Goal: Transaction & Acquisition: Purchase product/service

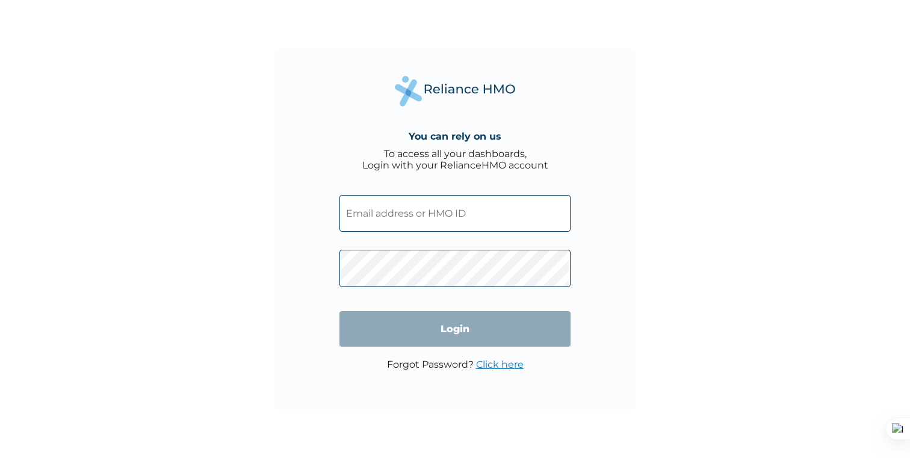
click at [436, 199] on input "text" at bounding box center [455, 213] width 231 height 37
paste input "[EMAIL_ADDRESS][DOMAIN_NAME] Password: [SECURITY_DATA]"
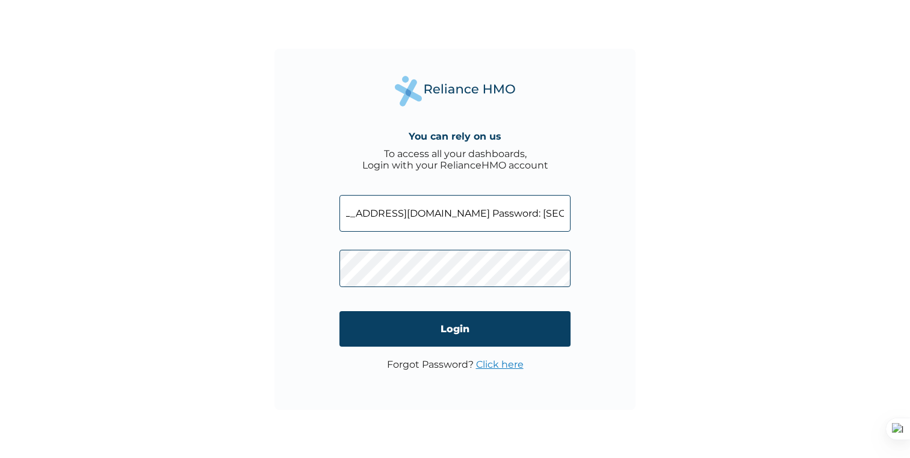
drag, startPoint x: 458, startPoint y: 212, endPoint x: 580, endPoint y: 215, distance: 122.8
click at [580, 216] on div "You can rely on us To access all your dashboards, Login with your RelianceHMO a…" at bounding box center [455, 229] width 361 height 361
type input "[EMAIL_ADDRESS][DOMAIN_NAME]"
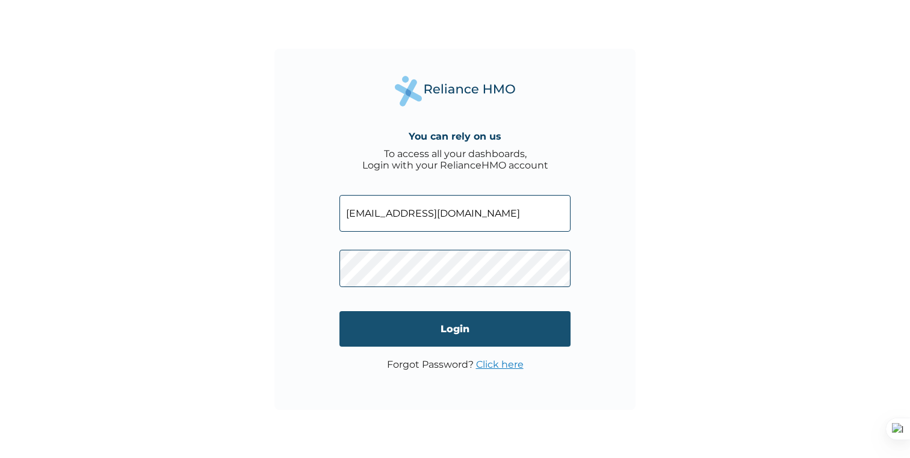
click at [421, 338] on input "Login" at bounding box center [455, 329] width 231 height 36
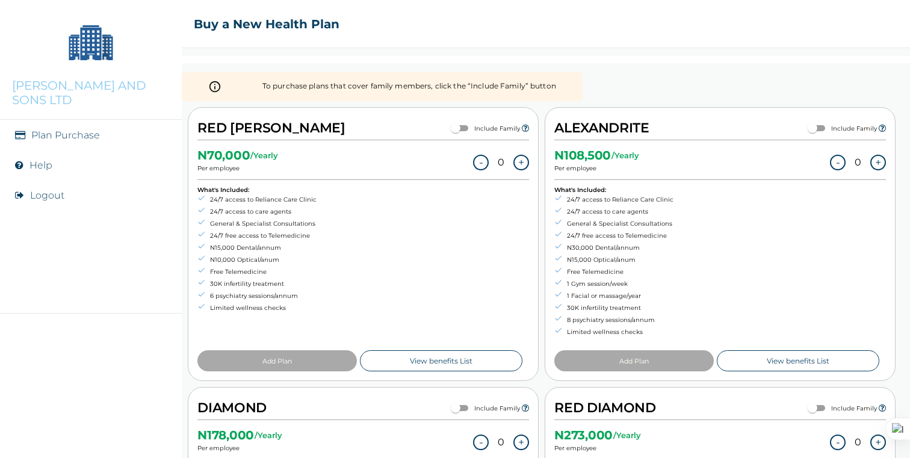
scroll to position [62, 0]
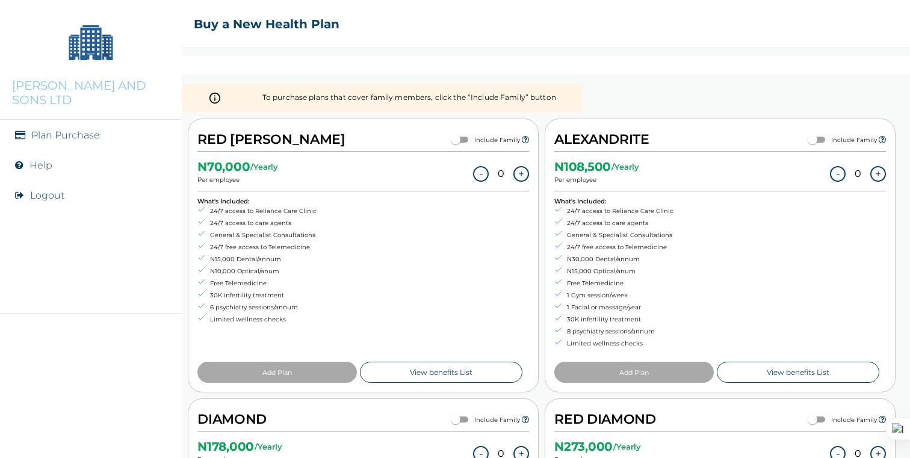
click at [524, 175] on button "+" at bounding box center [521, 174] width 16 height 16
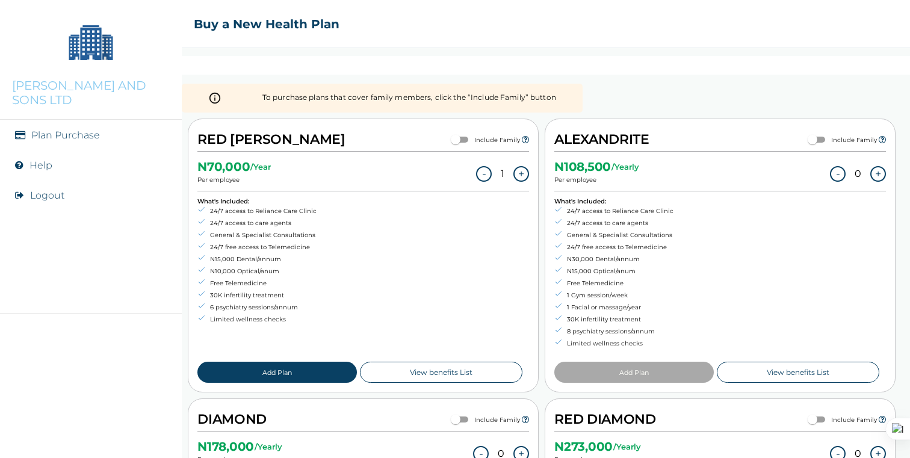
click at [524, 176] on button "+" at bounding box center [521, 174] width 16 height 16
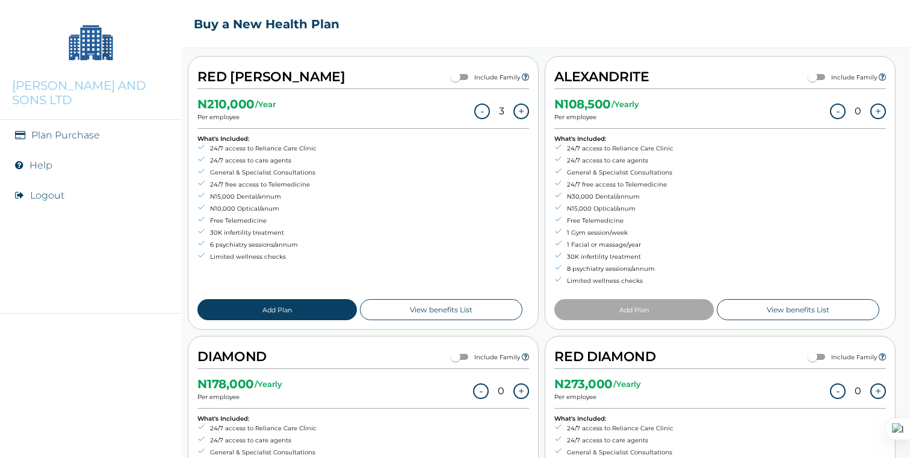
scroll to position [135, 0]
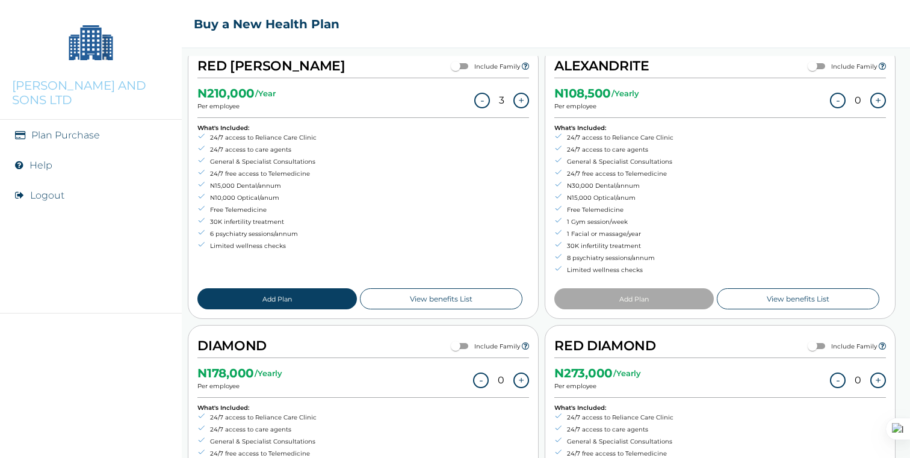
click at [881, 98] on button "+" at bounding box center [878, 101] width 16 height 16
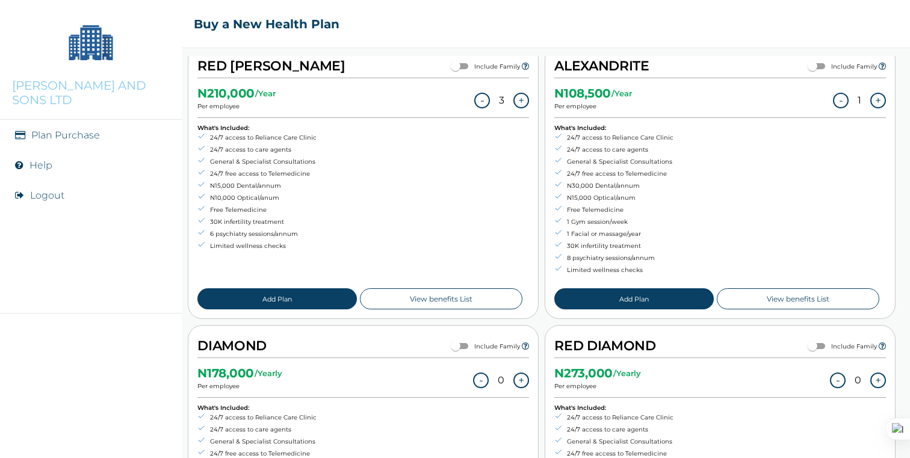
click at [881, 98] on button "+" at bounding box center [878, 101] width 16 height 16
click at [881, 99] on button "+" at bounding box center [878, 101] width 16 height 16
click at [317, 298] on button "Add Plan" at bounding box center [276, 298] width 159 height 21
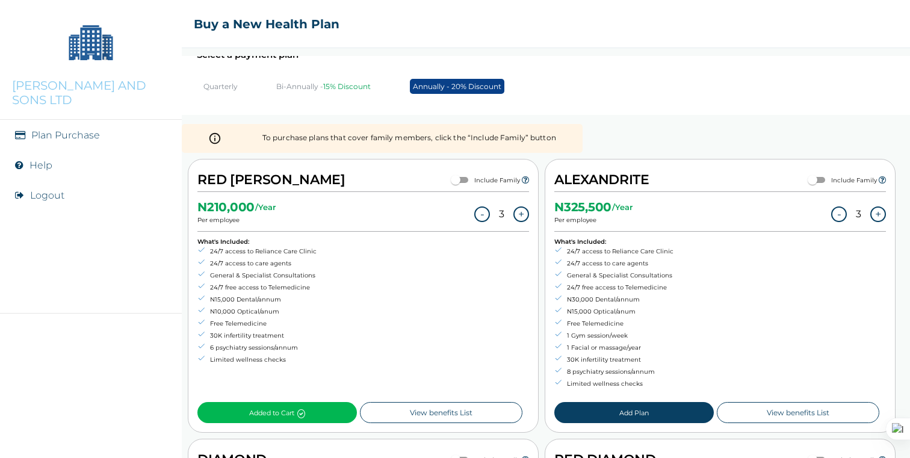
scroll to position [249, 0]
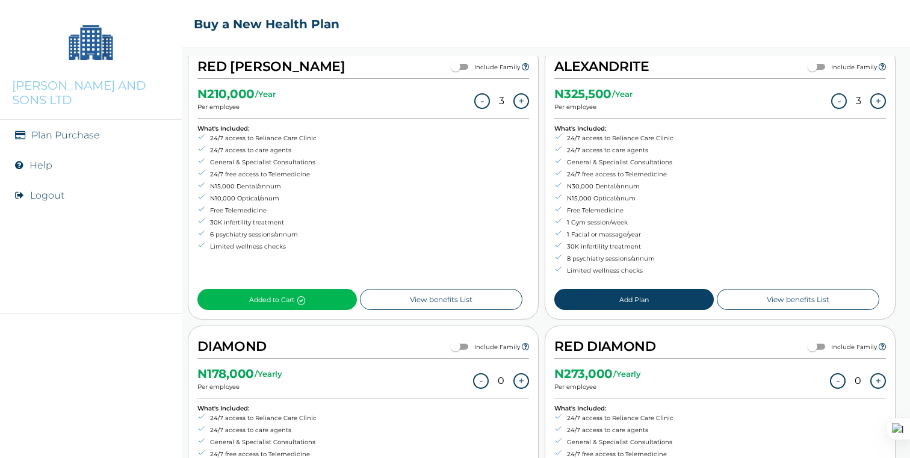
click at [624, 300] on button "Add Plan" at bounding box center [633, 299] width 159 height 21
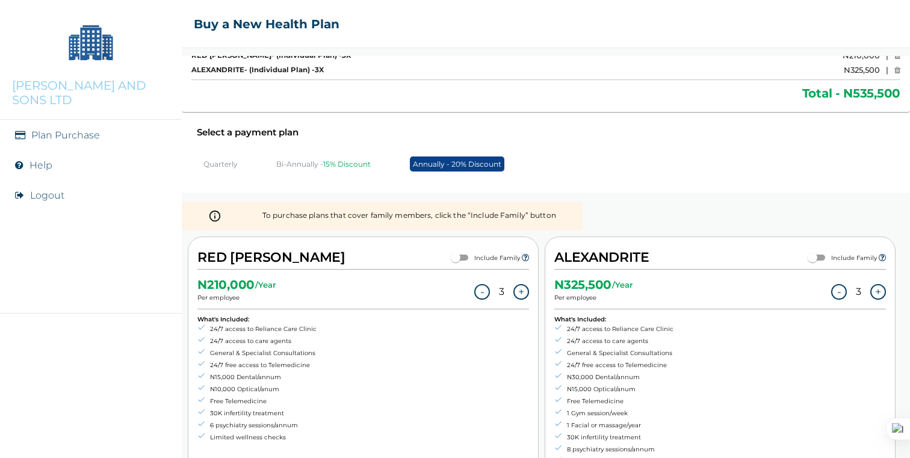
scroll to position [0, 0]
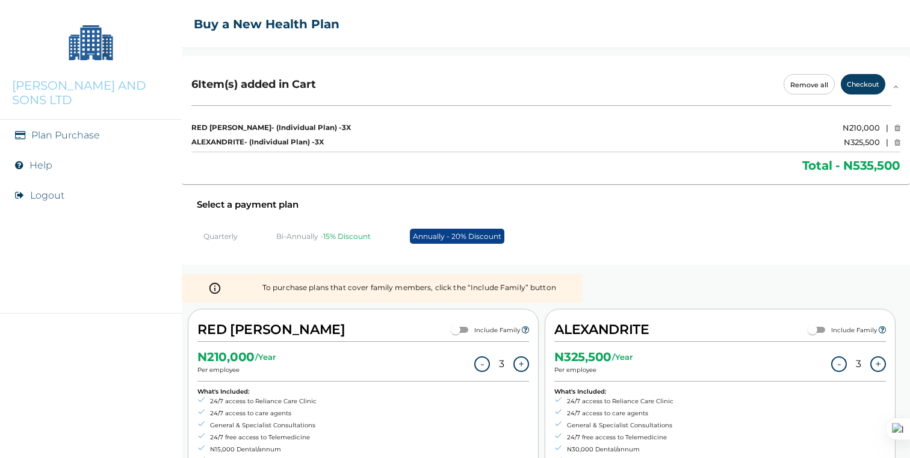
click at [896, 126] on icon at bounding box center [898, 128] width 6 height 8
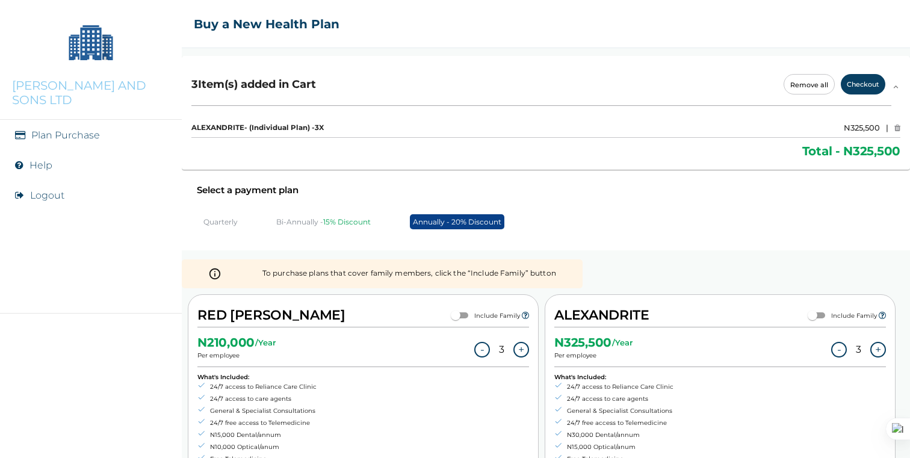
click at [896, 128] on icon at bounding box center [898, 128] width 6 height 8
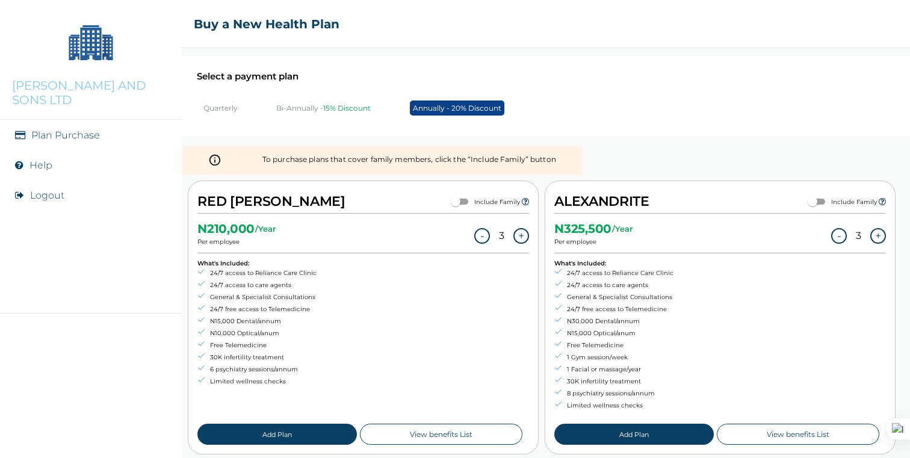
click at [308, 108] on p "Bi-Annually - 15% Discount" at bounding box center [323, 108] width 95 height 9
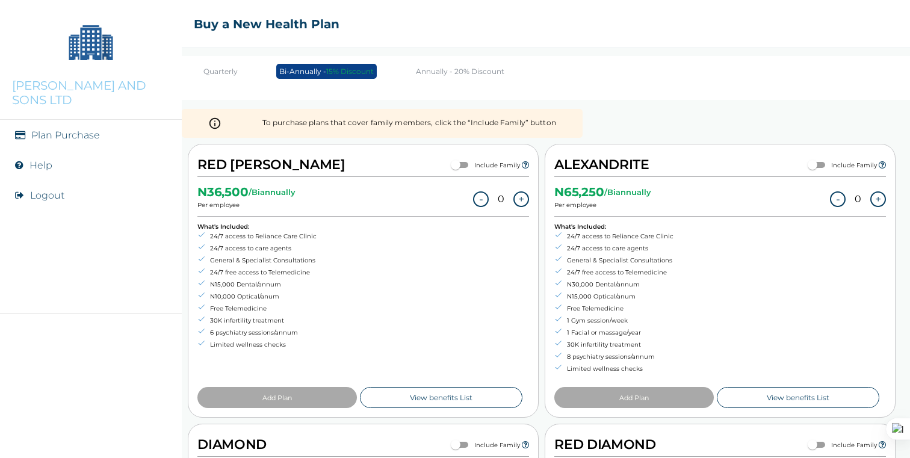
scroll to position [39, 0]
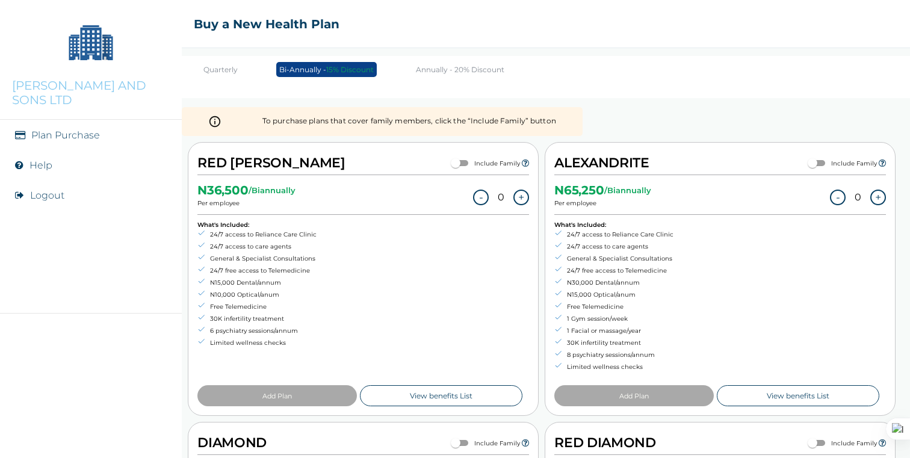
click at [520, 196] on button "+" at bounding box center [521, 198] width 16 height 16
click at [520, 200] on button "+" at bounding box center [521, 198] width 16 height 16
click at [880, 197] on button "+" at bounding box center [878, 198] width 16 height 16
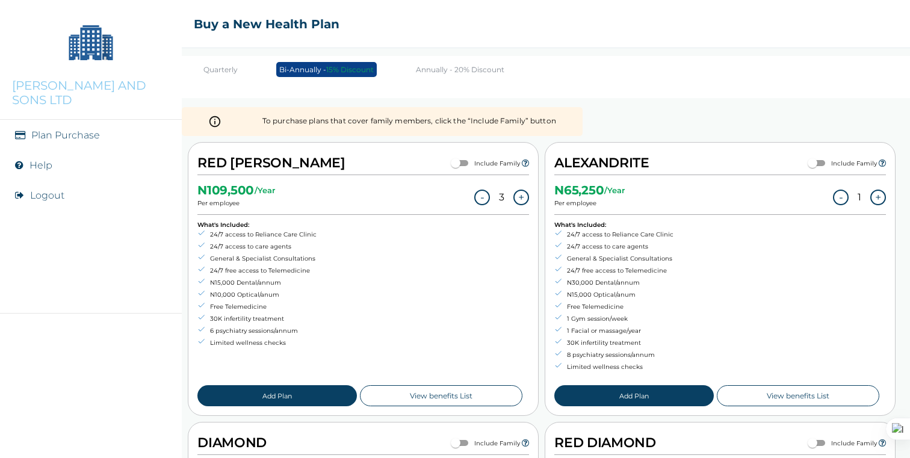
click at [880, 197] on button "+" at bounding box center [878, 198] width 16 height 16
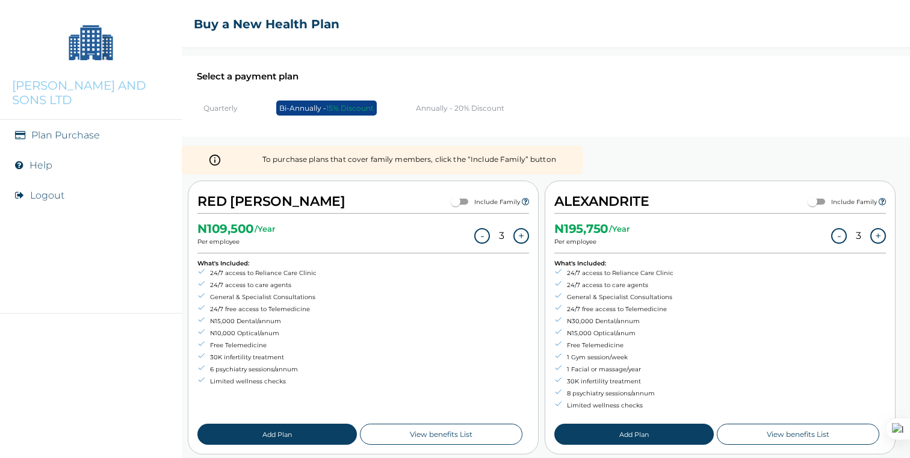
scroll to position [24, 0]
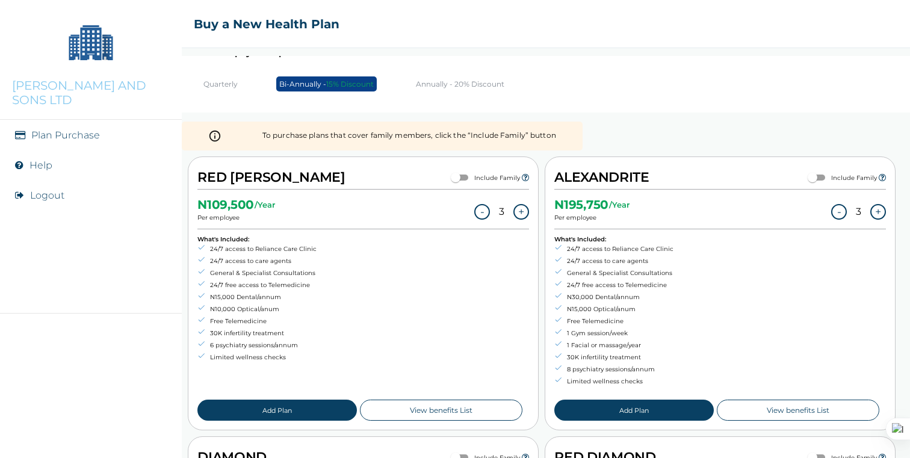
click at [476, 216] on div "- 3 +" at bounding box center [501, 212] width 55 height 20
click at [480, 212] on button "-" at bounding box center [482, 212] width 16 height 16
click at [483, 210] on button "-" at bounding box center [484, 212] width 16 height 16
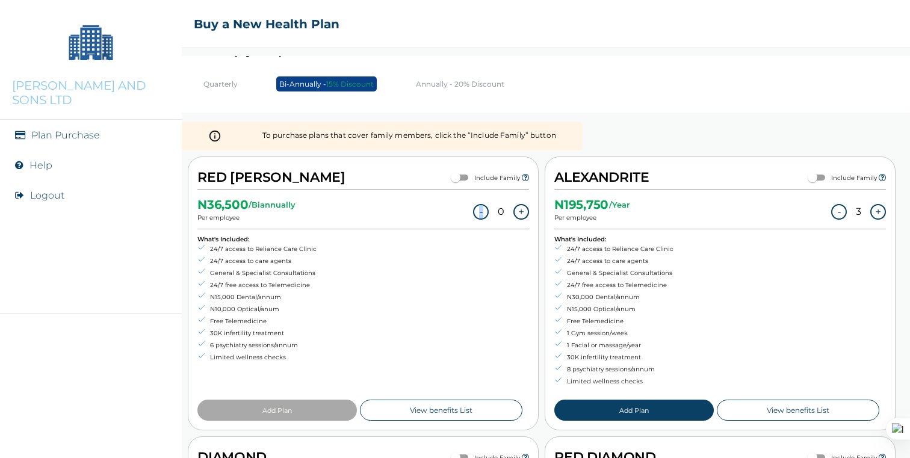
click at [843, 211] on button "-" at bounding box center [839, 212] width 16 height 16
click at [843, 211] on button "-" at bounding box center [841, 212] width 16 height 16
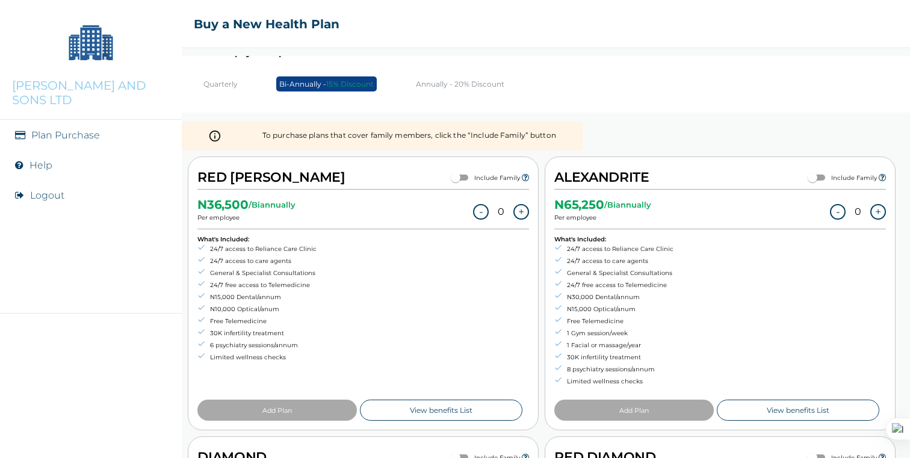
click at [501, 292] on div "N 36,500 / Biannually Per employee - 0 + What's Included: 24/7 access to Relian…" at bounding box center [363, 305] width 332 height 231
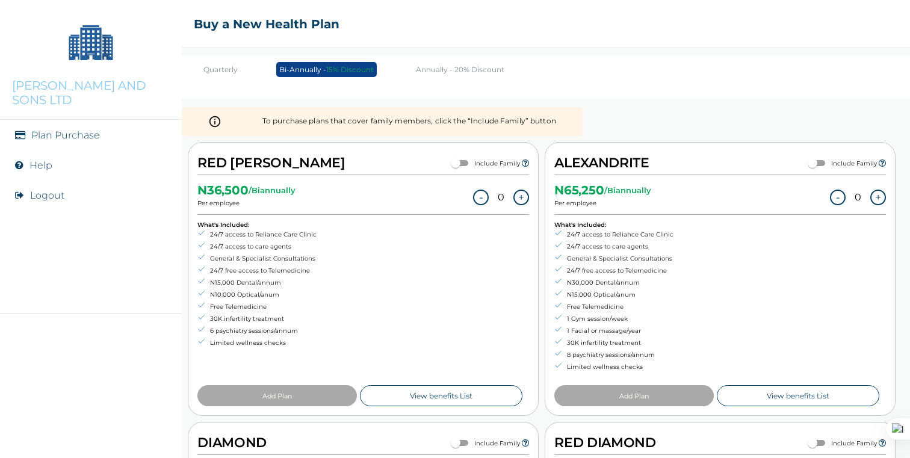
scroll to position [0, 0]
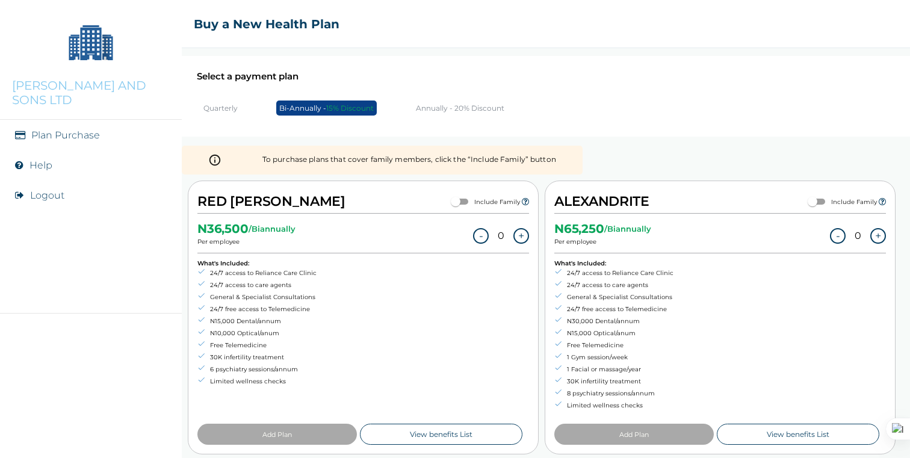
click at [517, 235] on button "+" at bounding box center [521, 236] width 16 height 16
click at [883, 232] on button "+" at bounding box center [878, 236] width 16 height 16
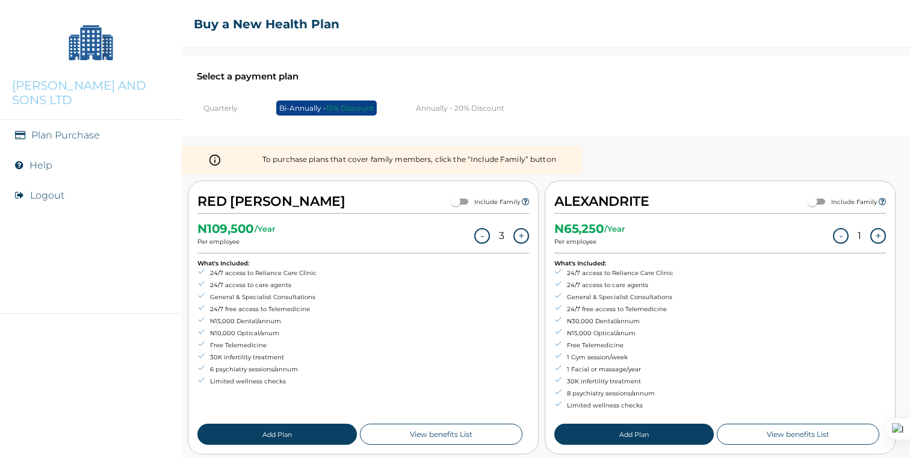
click at [883, 232] on button "+" at bounding box center [878, 236] width 16 height 16
click at [285, 433] on button "Add Plan" at bounding box center [276, 434] width 159 height 21
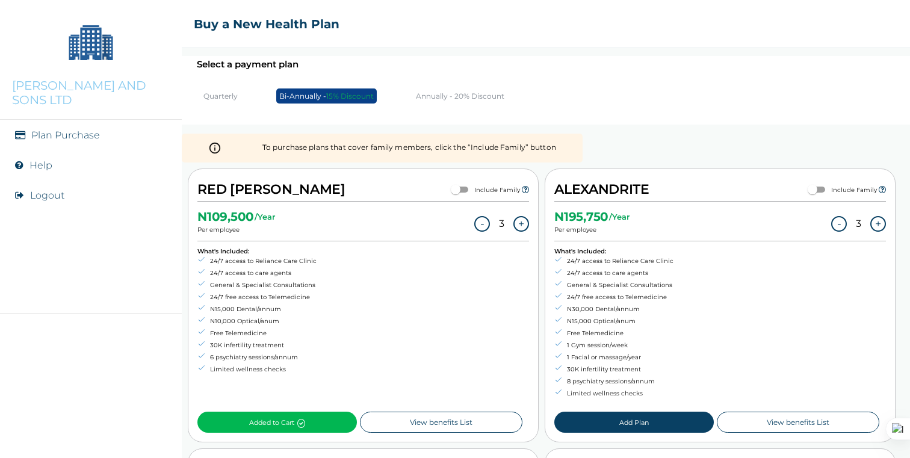
scroll to position [182, 0]
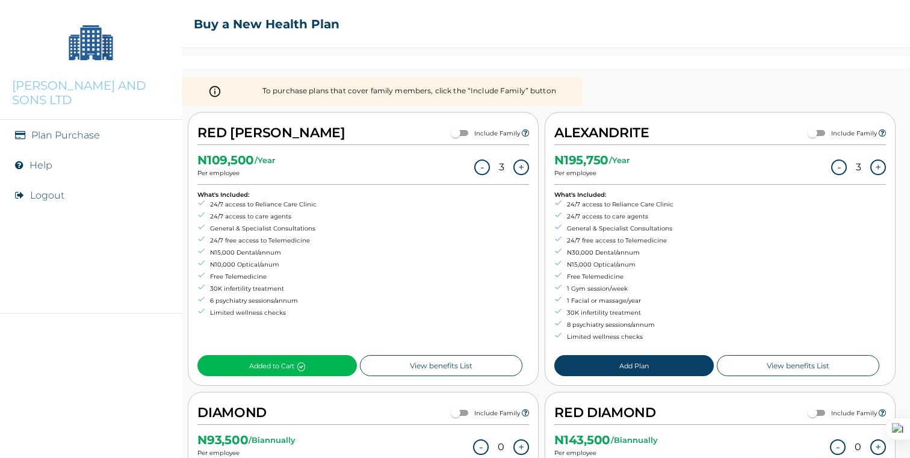
click at [640, 370] on button "Add Plan" at bounding box center [633, 365] width 159 height 21
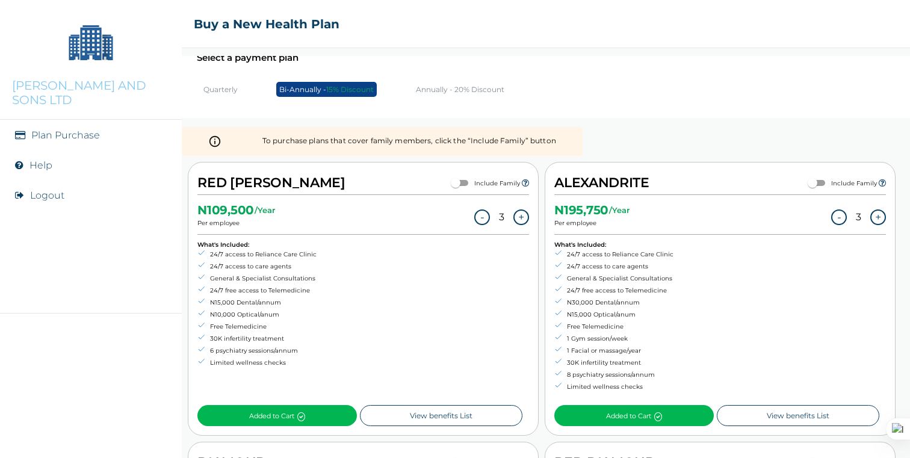
scroll to position [0, 0]
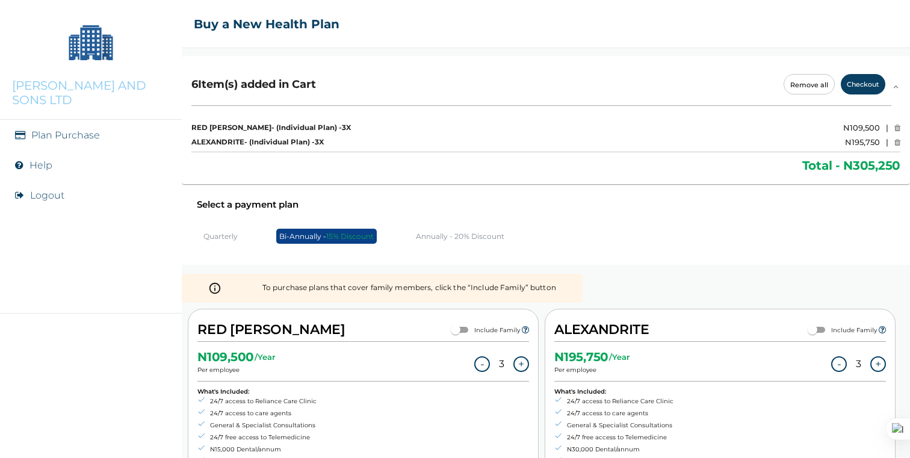
click at [867, 81] on button "Checkout" at bounding box center [863, 84] width 45 height 20
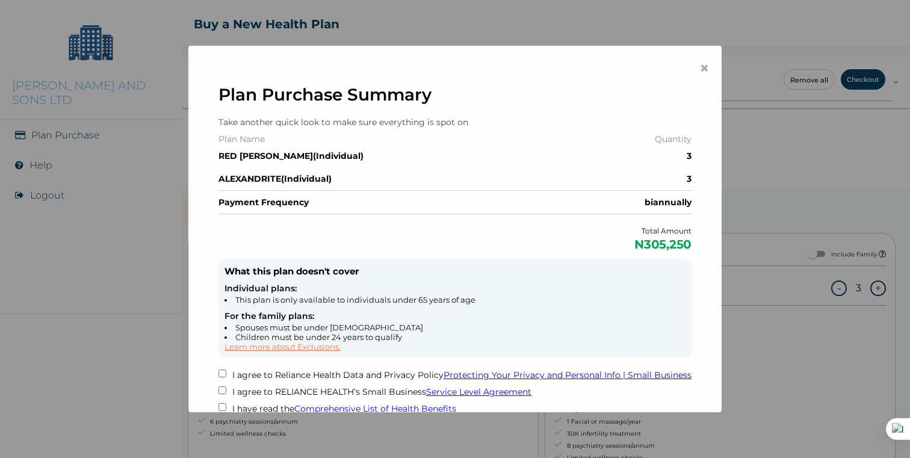
scroll to position [52, 0]
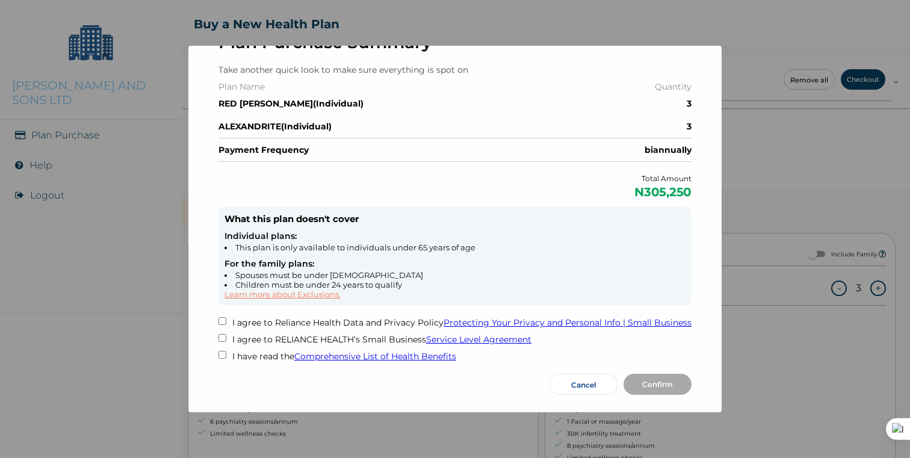
click at [223, 317] on input "checkbox" at bounding box center [223, 321] width 8 height 8
checkbox input "true"
click at [225, 334] on input "checkbox" at bounding box center [223, 338] width 8 height 8
checkbox input "true"
click at [223, 351] on input "checkbox" at bounding box center [223, 355] width 8 height 8
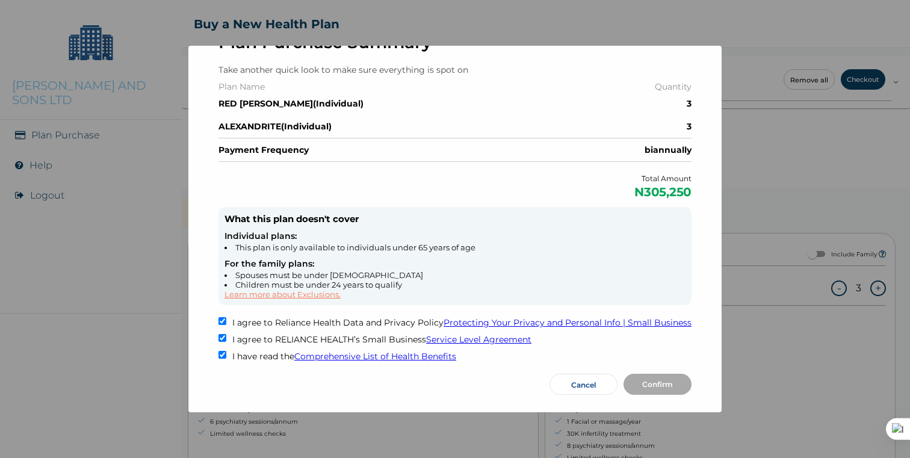
checkbox input "true"
click at [644, 377] on button "Confirm" at bounding box center [658, 384] width 68 height 21
